Goal: Task Accomplishment & Management: Use online tool/utility

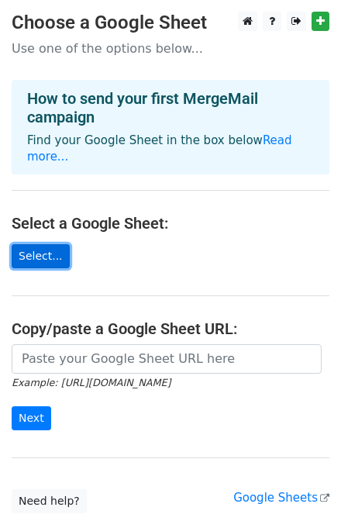
click at [34, 244] on link "Select..." at bounding box center [41, 256] width 58 height 24
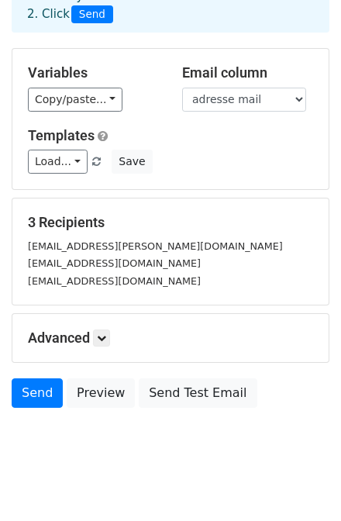
scroll to position [114, 0]
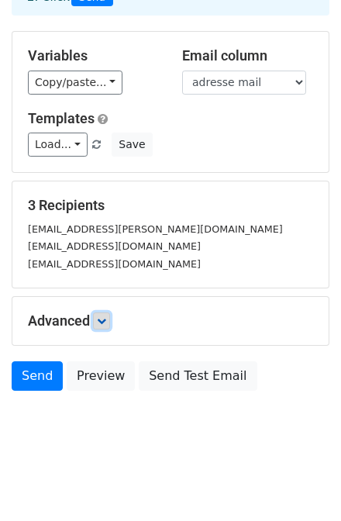
click at [100, 320] on icon at bounding box center [101, 320] width 9 height 9
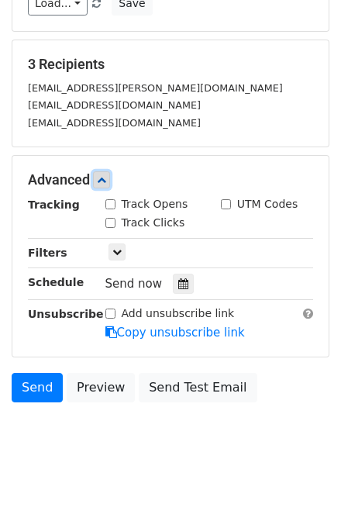
scroll to position [264, 0]
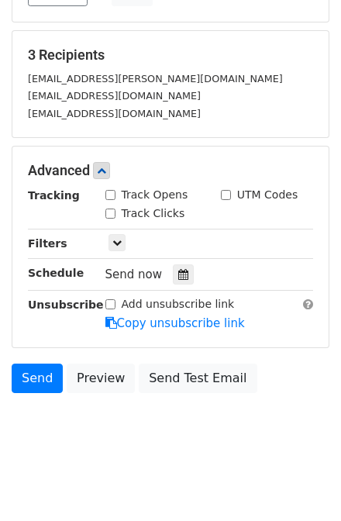
click at [108, 299] on input "Add unsubscribe link" at bounding box center [110, 304] width 10 height 10
click at [113, 299] on input "Add unsubscribe link" at bounding box center [110, 304] width 10 height 10
checkbox input "false"
click at [120, 238] on icon at bounding box center [116, 242] width 9 height 9
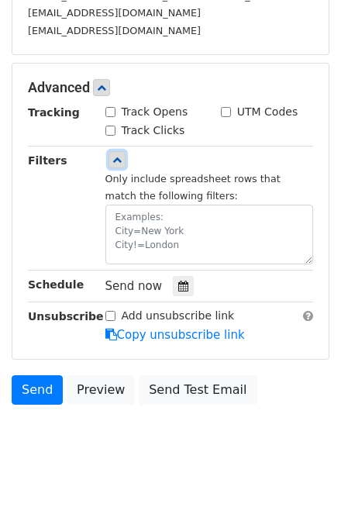
scroll to position [360, 0]
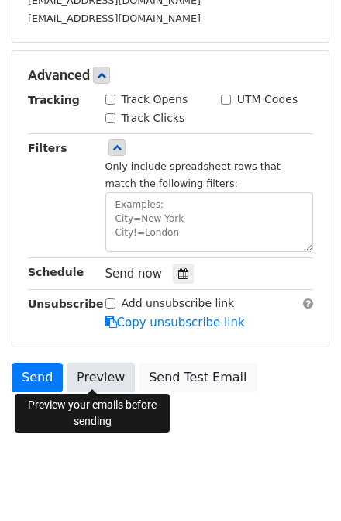
click at [94, 375] on link "Preview" at bounding box center [101, 377] width 68 height 29
click at [103, 374] on link "Preview" at bounding box center [101, 377] width 68 height 29
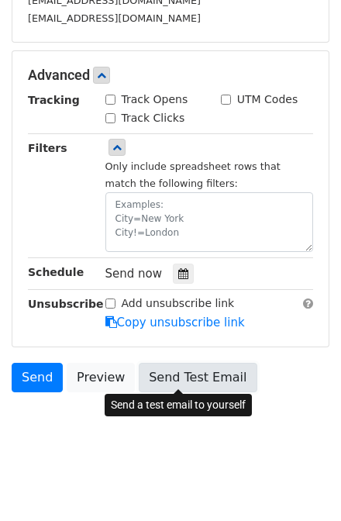
click at [205, 373] on link "Send Test Email" at bounding box center [198, 377] width 118 height 29
